Goal: Task Accomplishment & Management: Use online tool/utility

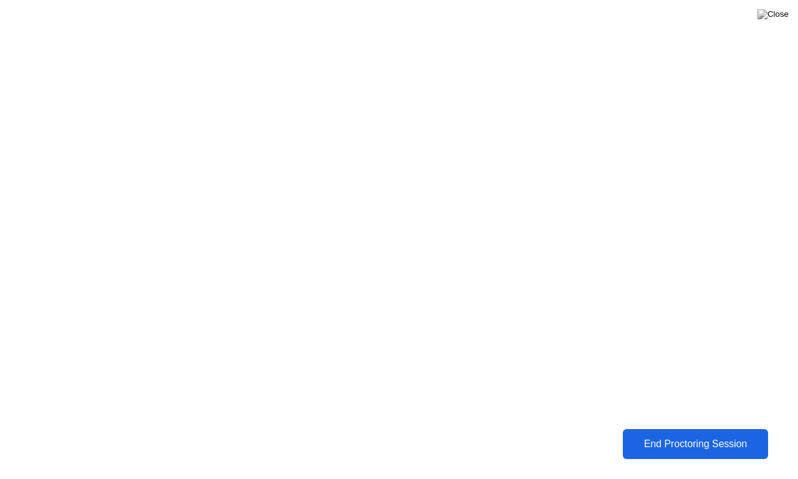
click at [702, 438] on div "End Proctoring Session" at bounding box center [695, 443] width 139 height 11
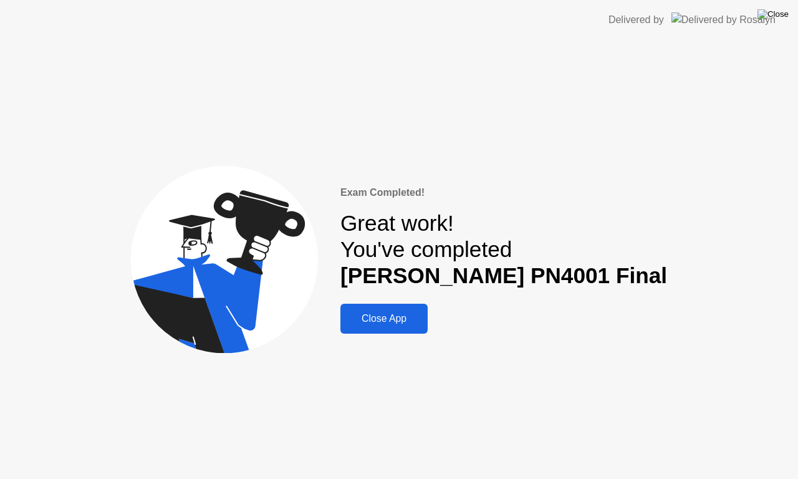
click at [780, 12] on img at bounding box center [772, 14] width 31 height 10
